Goal: Task Accomplishment & Management: Manage account settings

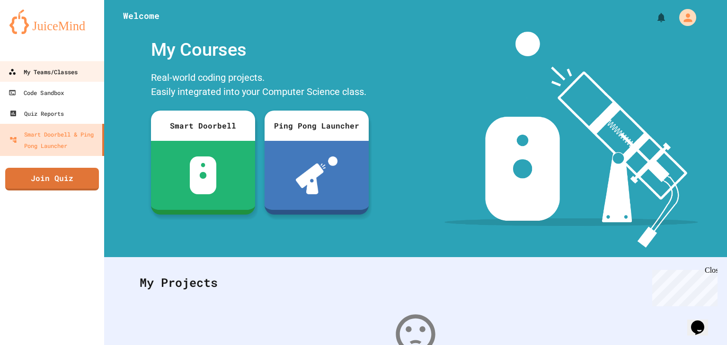
click at [61, 74] on div "My Teams/Classes" at bounding box center [43, 72] width 69 height 12
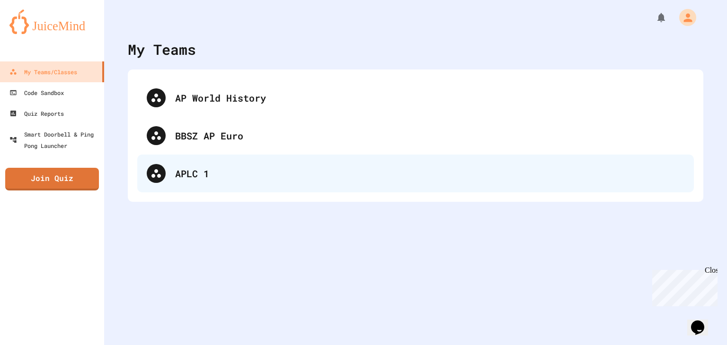
click at [184, 175] on div "APLC 1" at bounding box center [429, 174] width 509 height 14
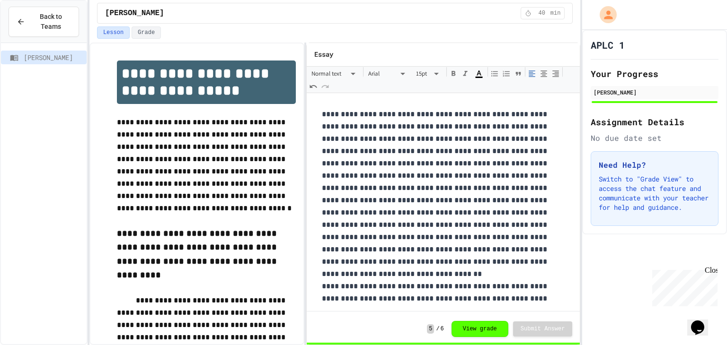
click at [714, 269] on div "Close" at bounding box center [710, 272] width 12 height 12
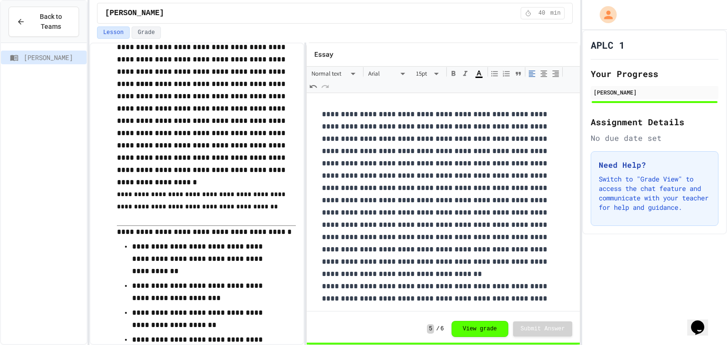
scroll to position [1480, 0]
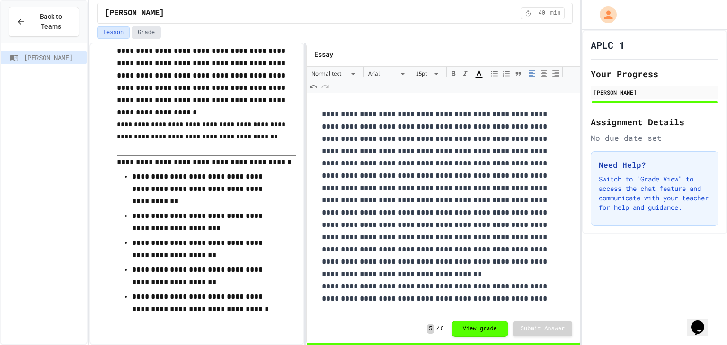
click at [140, 32] on button "Grade" at bounding box center [146, 32] width 29 height 12
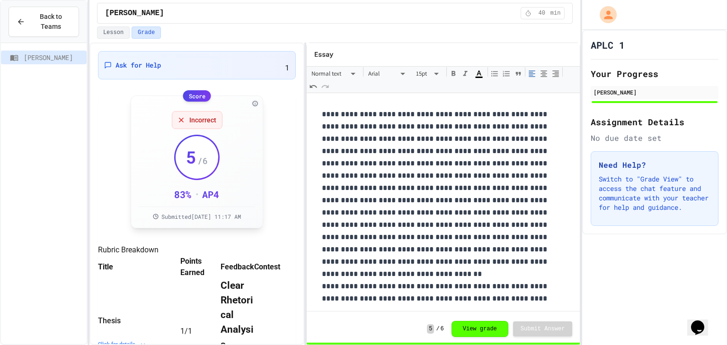
click at [178, 116] on icon at bounding box center [181, 120] width 8 height 8
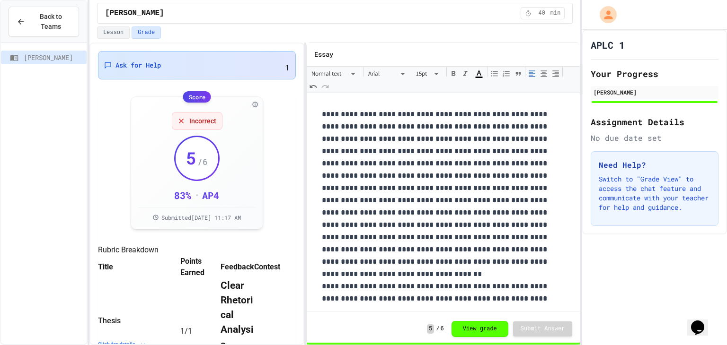
click at [285, 62] on span "1" at bounding box center [287, 67] width 5 height 10
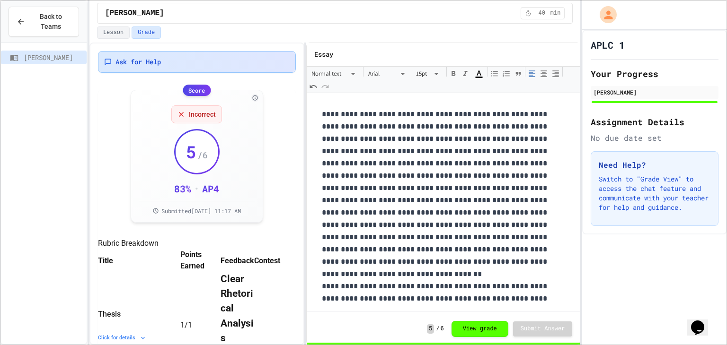
click at [177, 111] on icon at bounding box center [181, 114] width 8 height 8
click at [191, 67] on div "Ask for Help" at bounding box center [197, 62] width 198 height 22
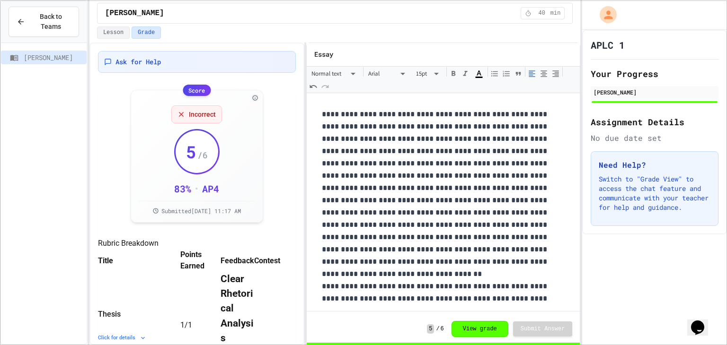
click at [175, 63] on div "Ask for Help" at bounding box center [196, 61] width 185 height 9
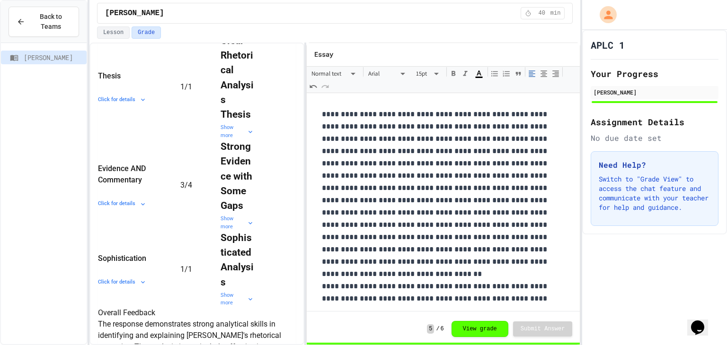
scroll to position [237, 0]
drag, startPoint x: 268, startPoint y: 266, endPoint x: 286, endPoint y: 246, distance: 27.1
click at [286, 246] on tbody "Thesis Click for details 1 / 1 Clear Rhetorical Analysis Thesis Show more Conte…" at bounding box center [197, 172] width 198 height 274
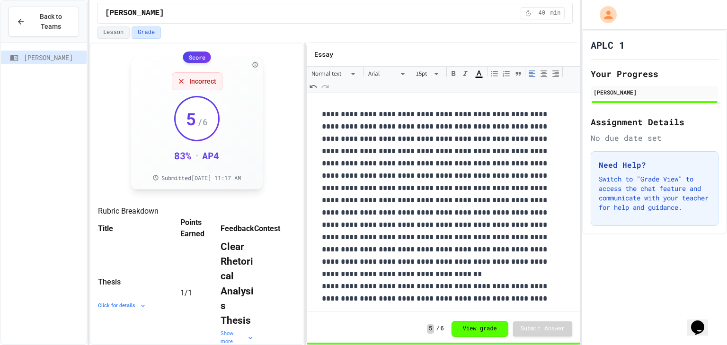
scroll to position [0, 0]
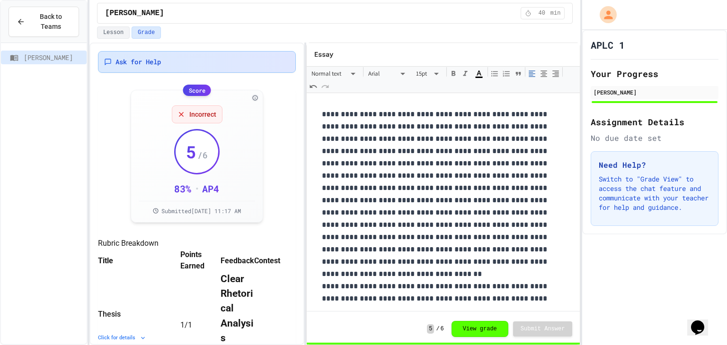
click at [246, 61] on div "Ask for Help" at bounding box center [196, 61] width 185 height 9
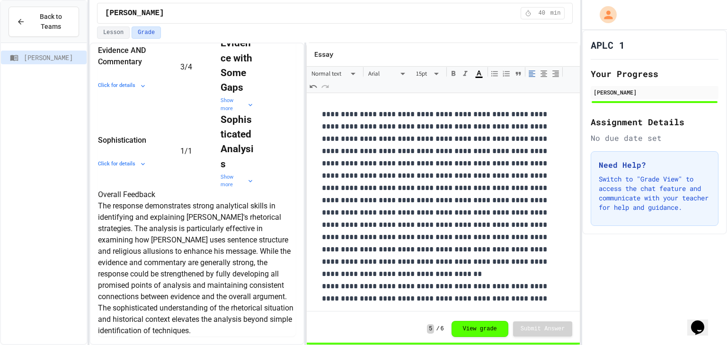
scroll to position [505, 0]
click at [274, 175] on td "Contest this grade" at bounding box center [275, 151] width 42 height 77
click at [254, 151] on button "Contest this grade" at bounding box center [254, 151] width 0 height 0
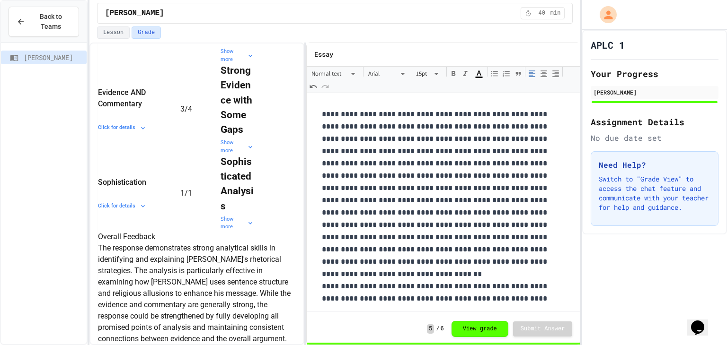
scroll to position [314, 0]
click at [254, 110] on button "Contest this grade" at bounding box center [254, 110] width 0 height 0
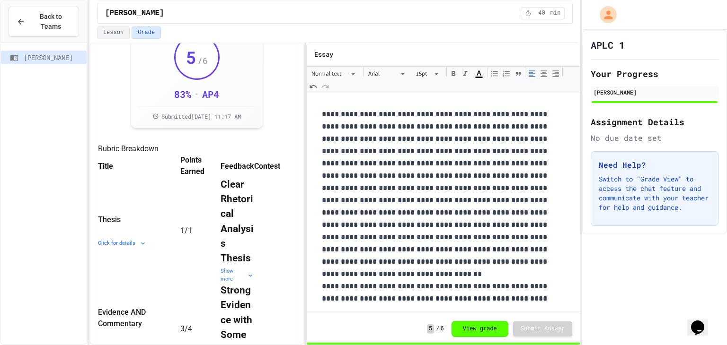
click at [274, 219] on td "Contest this grade" at bounding box center [275, 230] width 42 height 106
click at [254, 231] on button "Contest this grade" at bounding box center [254, 231] width 0 height 0
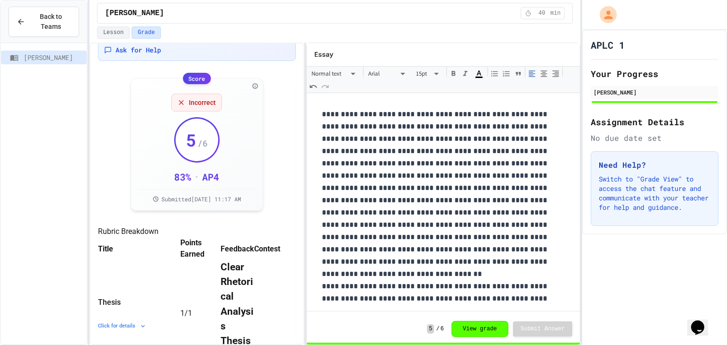
scroll to position [10, 0]
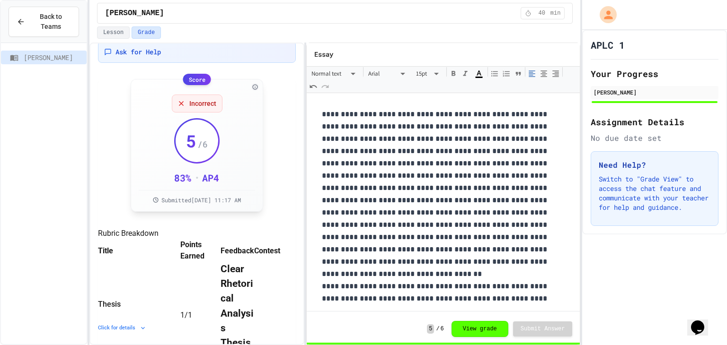
click at [179, 102] on icon at bounding box center [181, 104] width 4 height 4
